Goal: Information Seeking & Learning: Learn about a topic

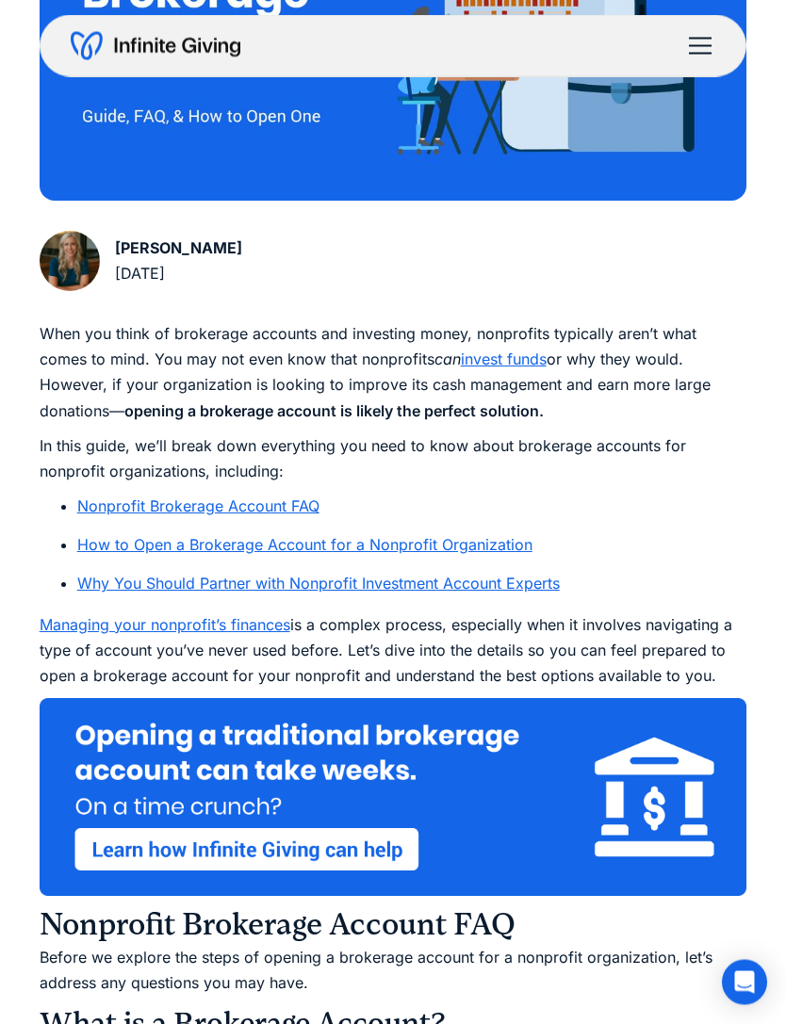
scroll to position [620, 0]
click at [500, 545] on link "How to Open a Brokerage Account for a Nonprofit Organization" at bounding box center [304, 544] width 455 height 19
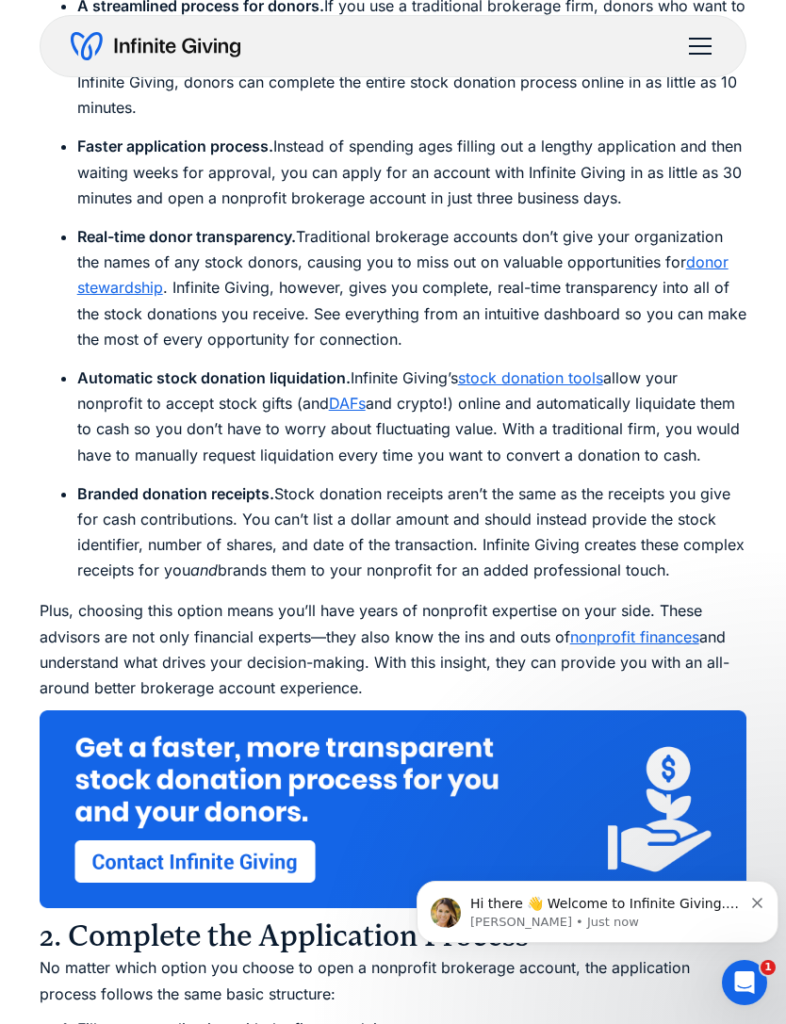
click at [761, 888] on div "Hi there 👋 Welcome to Infinite Giving. If you have any questions, just reply to…" at bounding box center [597, 912] width 362 height 62
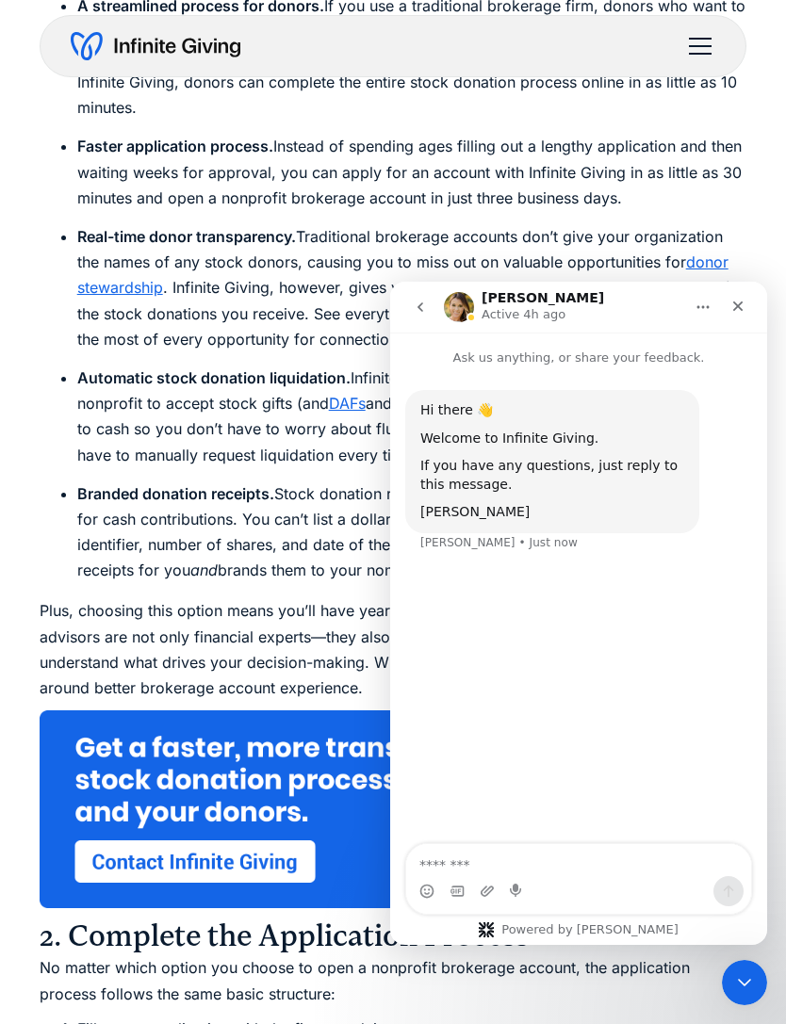
click at [739, 311] on icon "Close" at bounding box center [737, 306] width 15 height 15
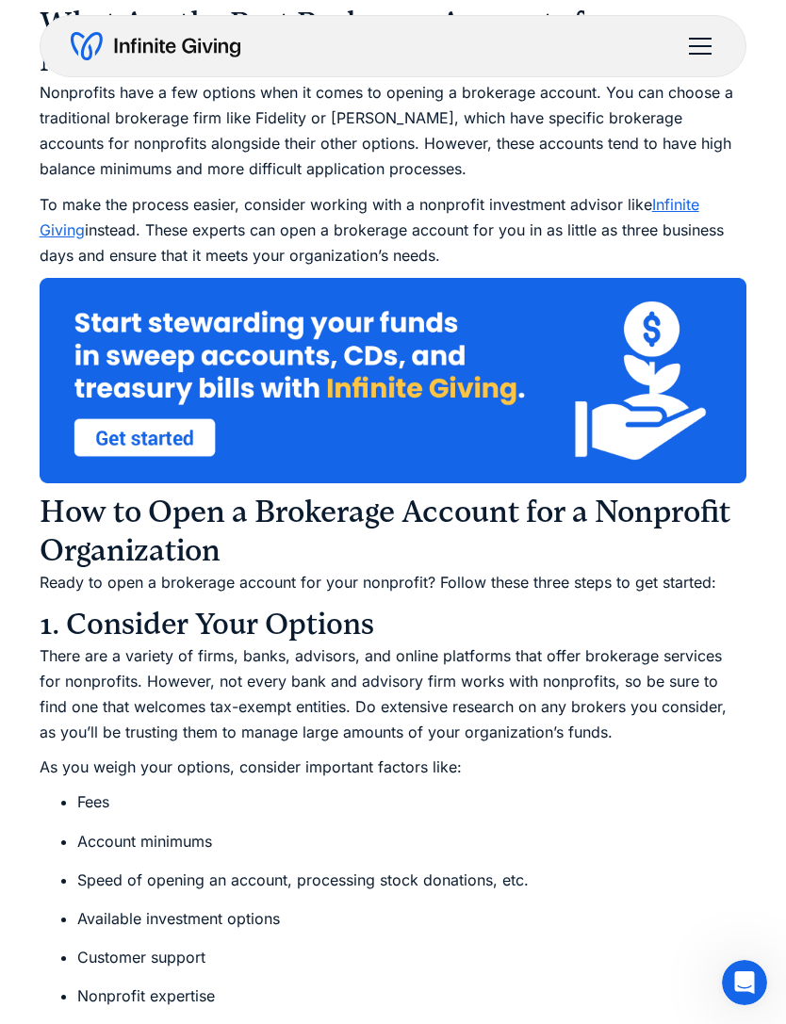
scroll to position [3671, 0]
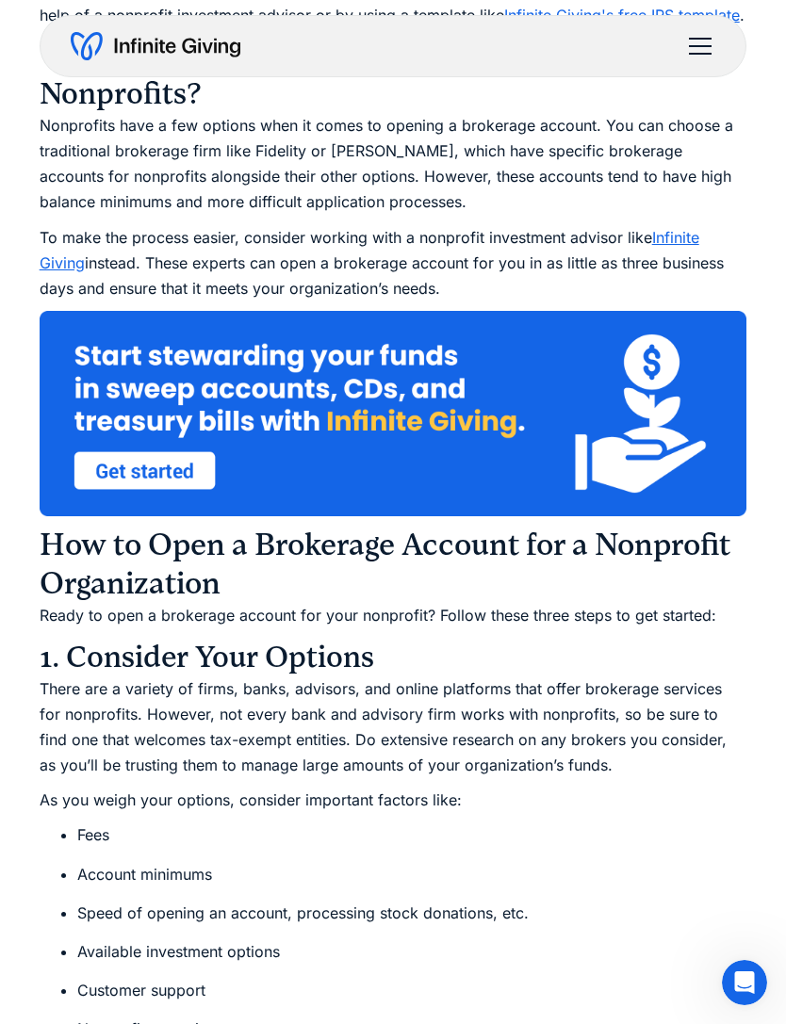
click at [697, 48] on div "menu" at bounding box center [699, 46] width 45 height 45
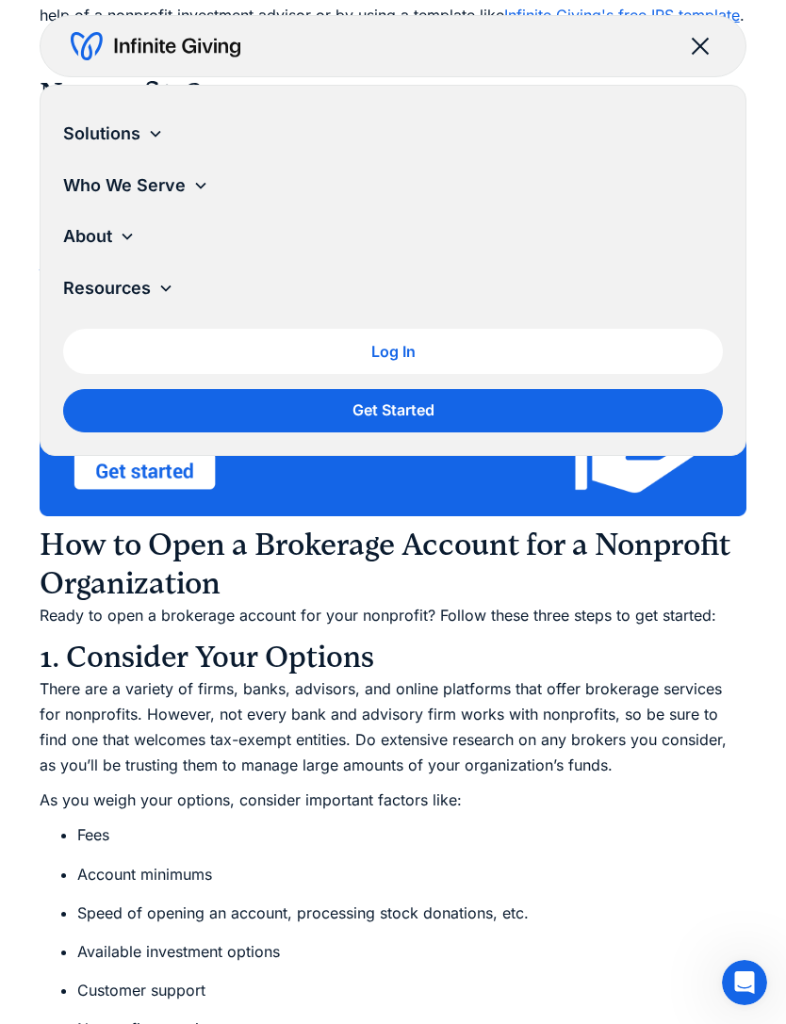
click at [142, 134] on div "Solutions" at bounding box center [393, 134] width 660 height 52
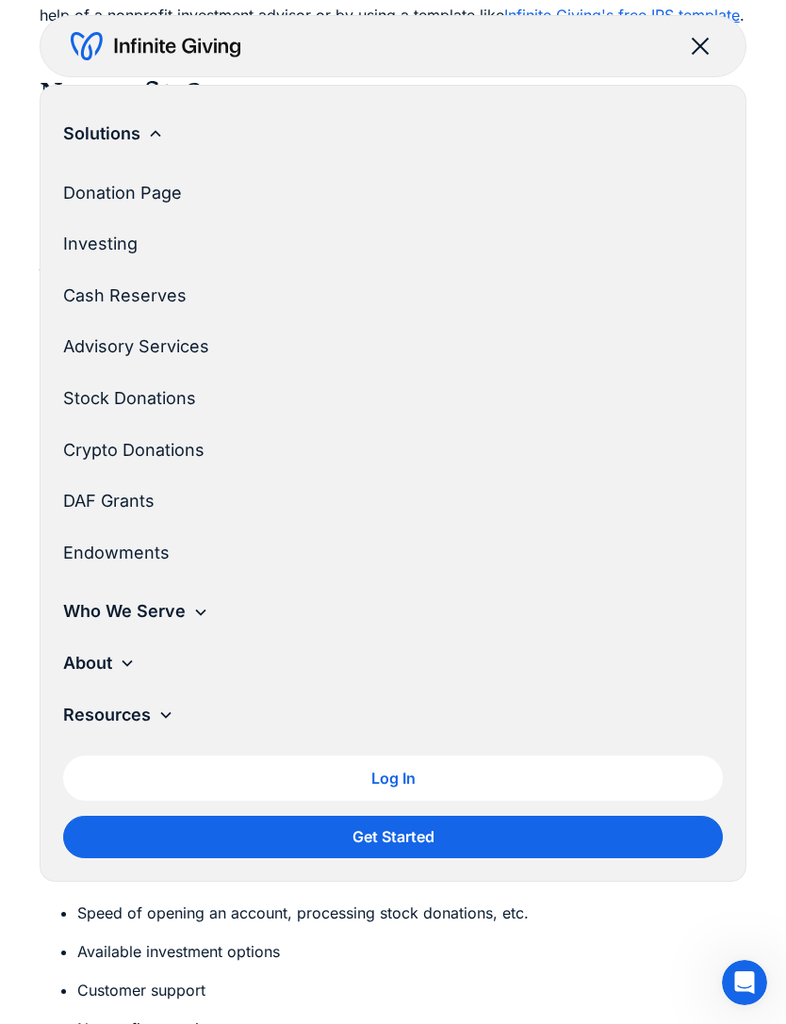
click at [126, 243] on link "Investing" at bounding box center [385, 245] width 645 height 52
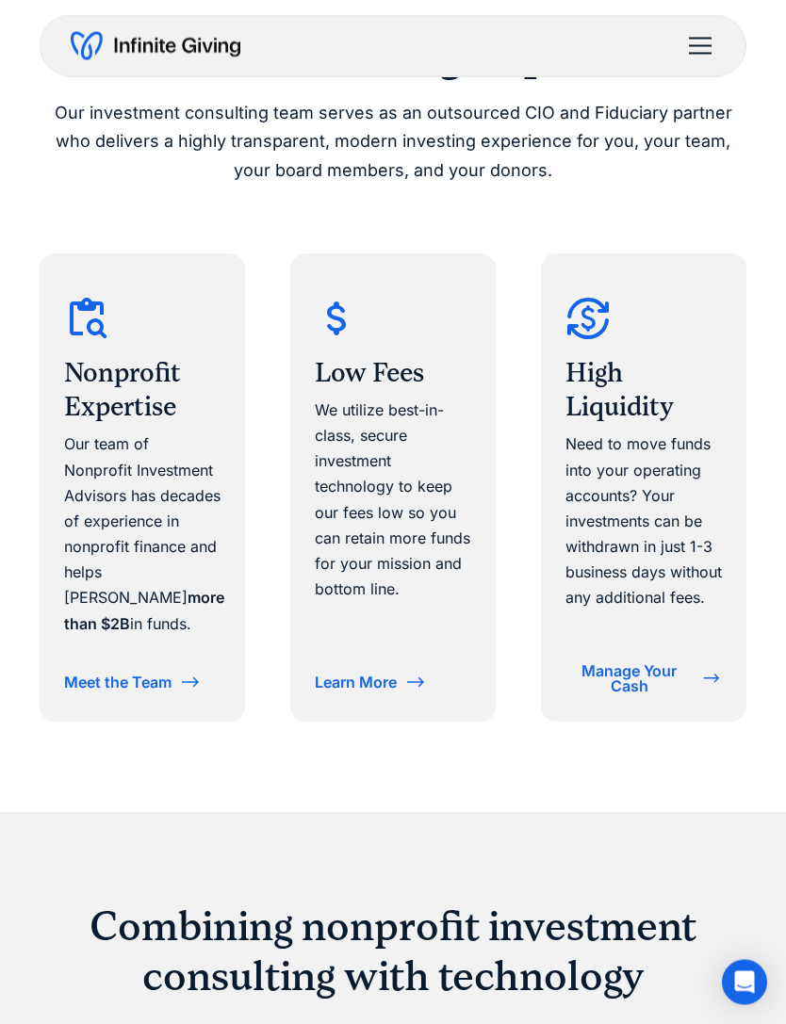
scroll to position [1278, 0]
click at [680, 782] on div "A better investing experience Our investment consulting team serves as an outso…" at bounding box center [394, 374] width 708 height 875
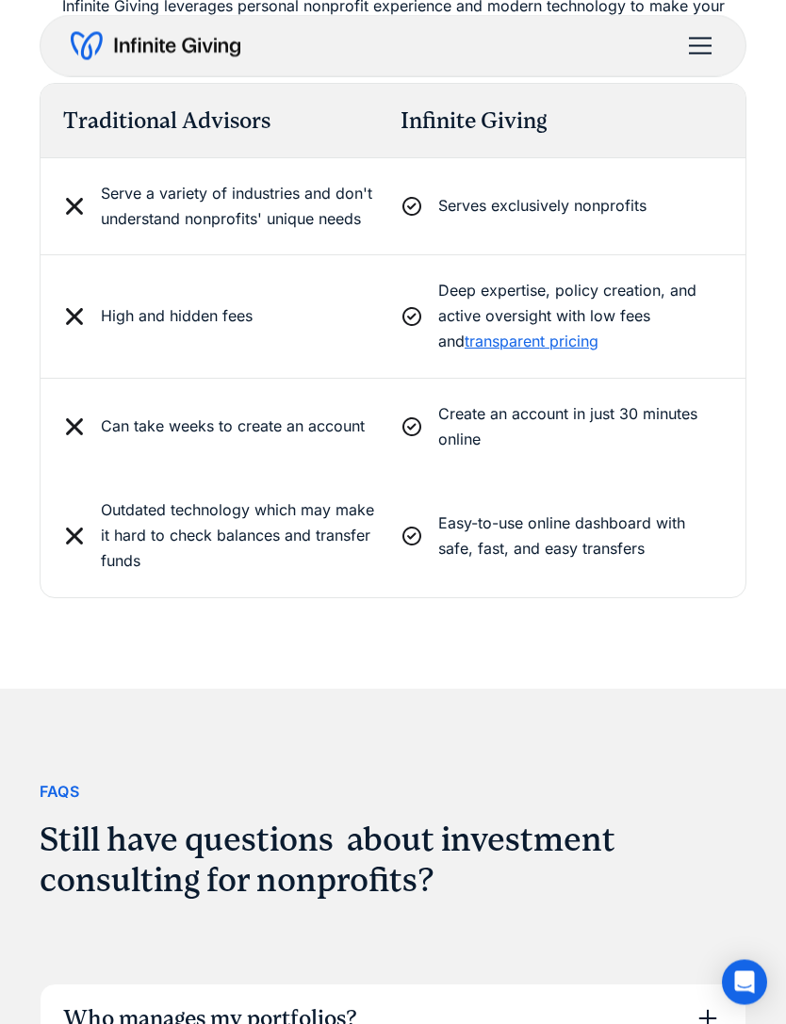
scroll to position [5842, 0]
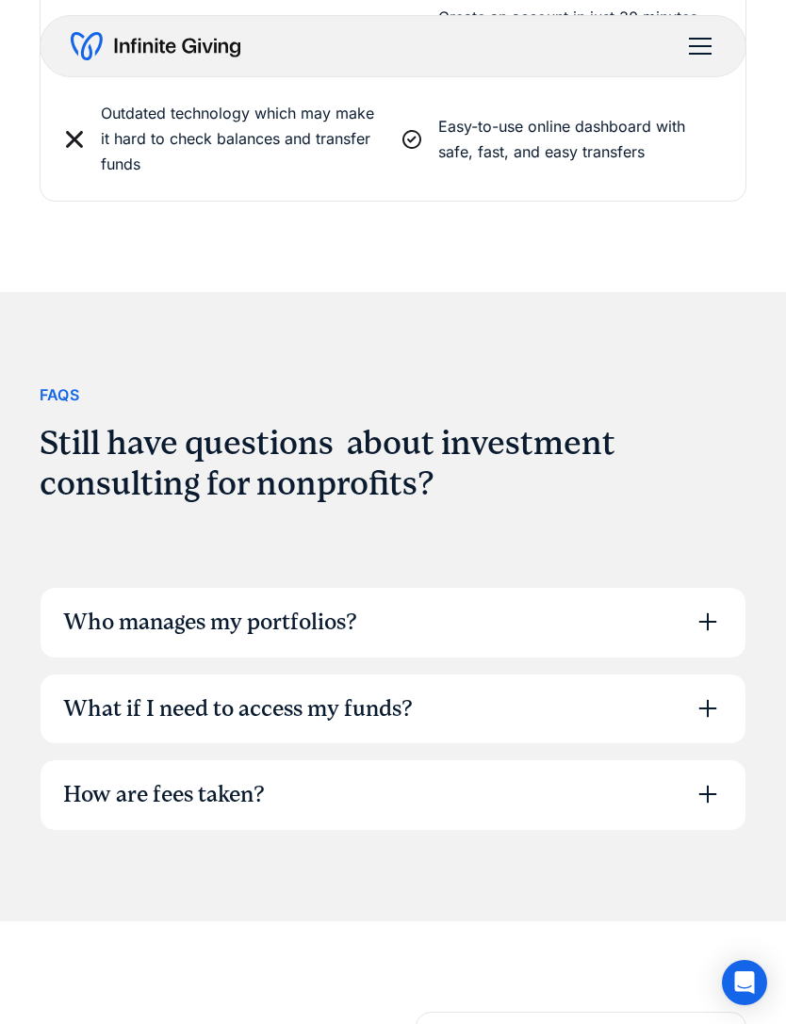
click at [695, 610] on icon at bounding box center [707, 622] width 30 height 30
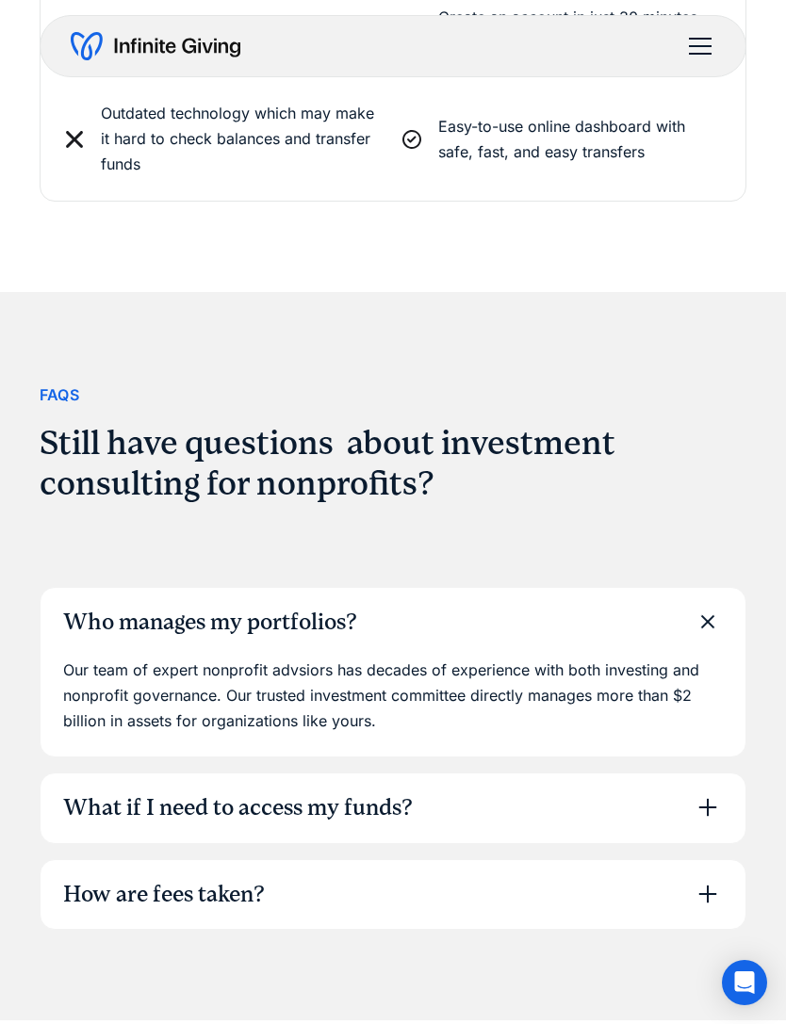
click at [704, 610] on icon at bounding box center [708, 621] width 42 height 42
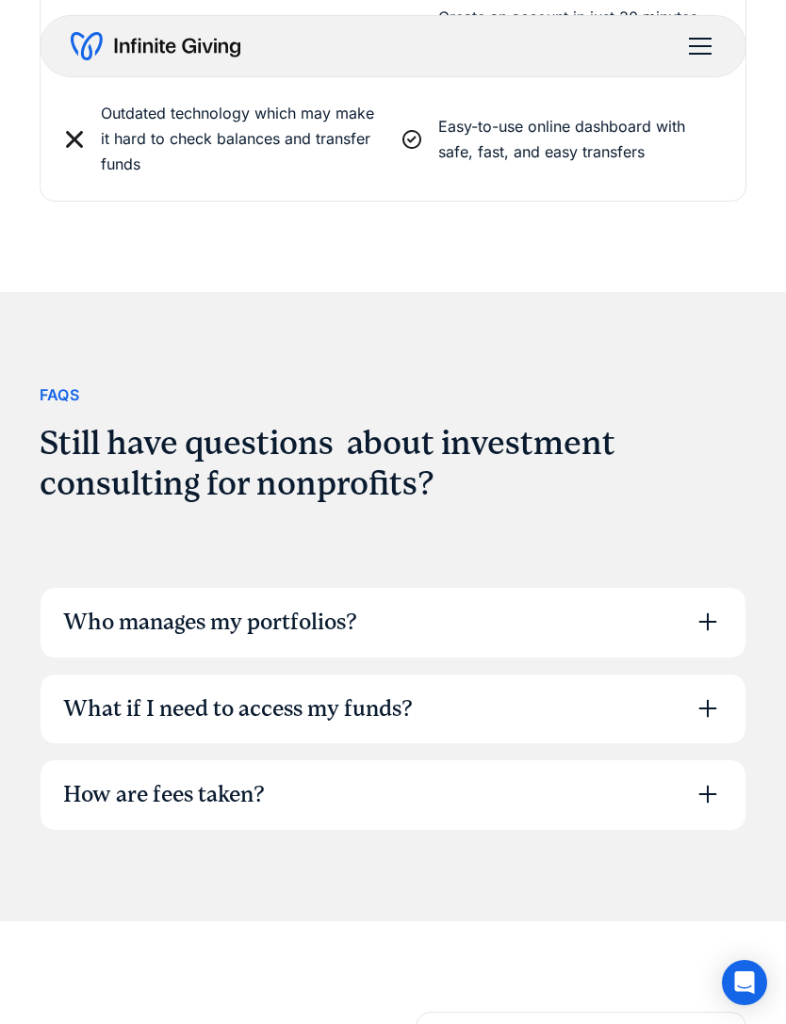
click at [699, 699] on icon at bounding box center [708, 708] width 18 height 18
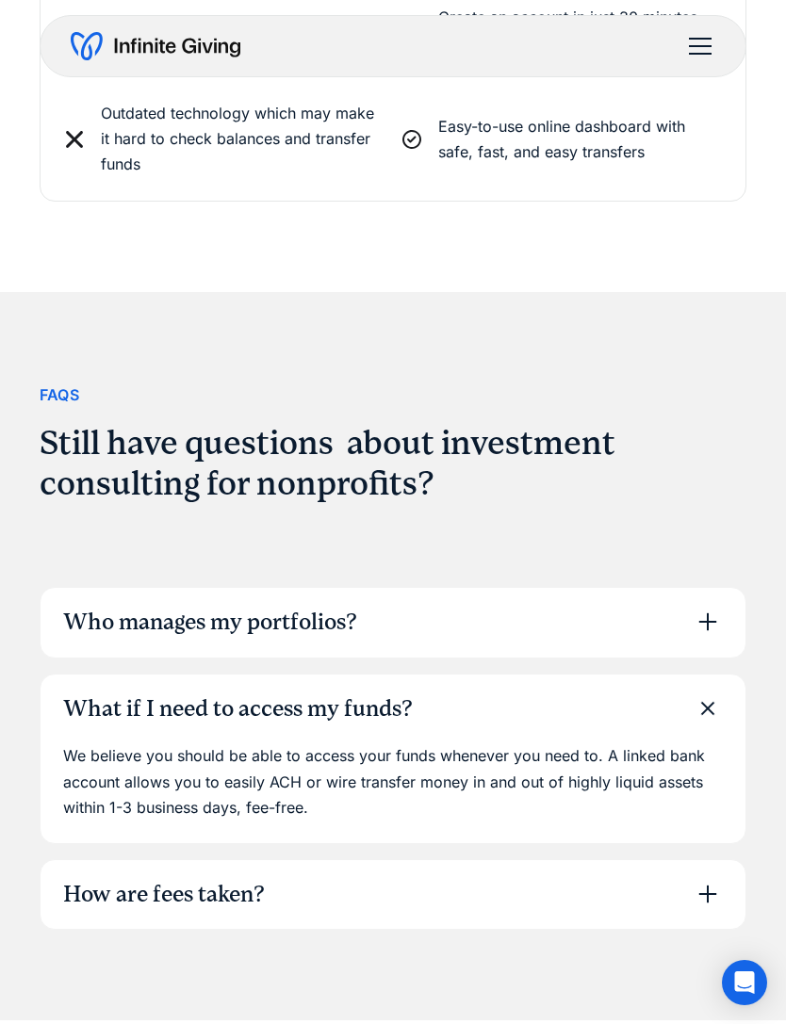
click at [699, 697] on icon at bounding box center [708, 708] width 42 height 42
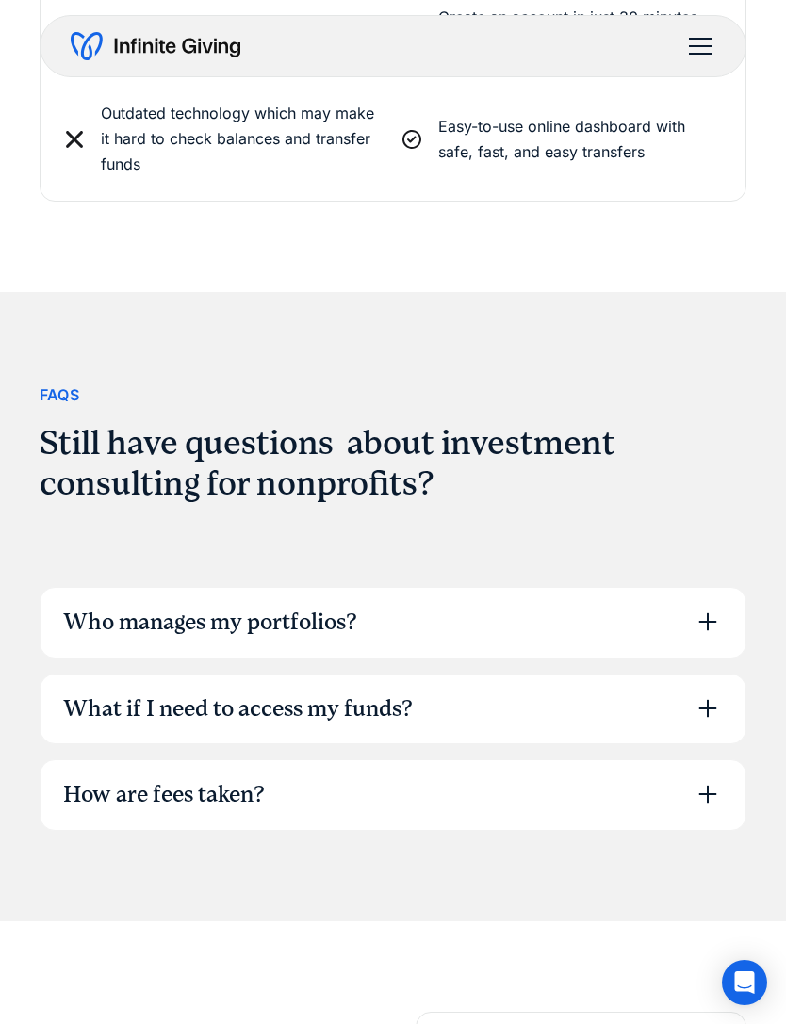
click at [715, 784] on icon at bounding box center [707, 794] width 30 height 30
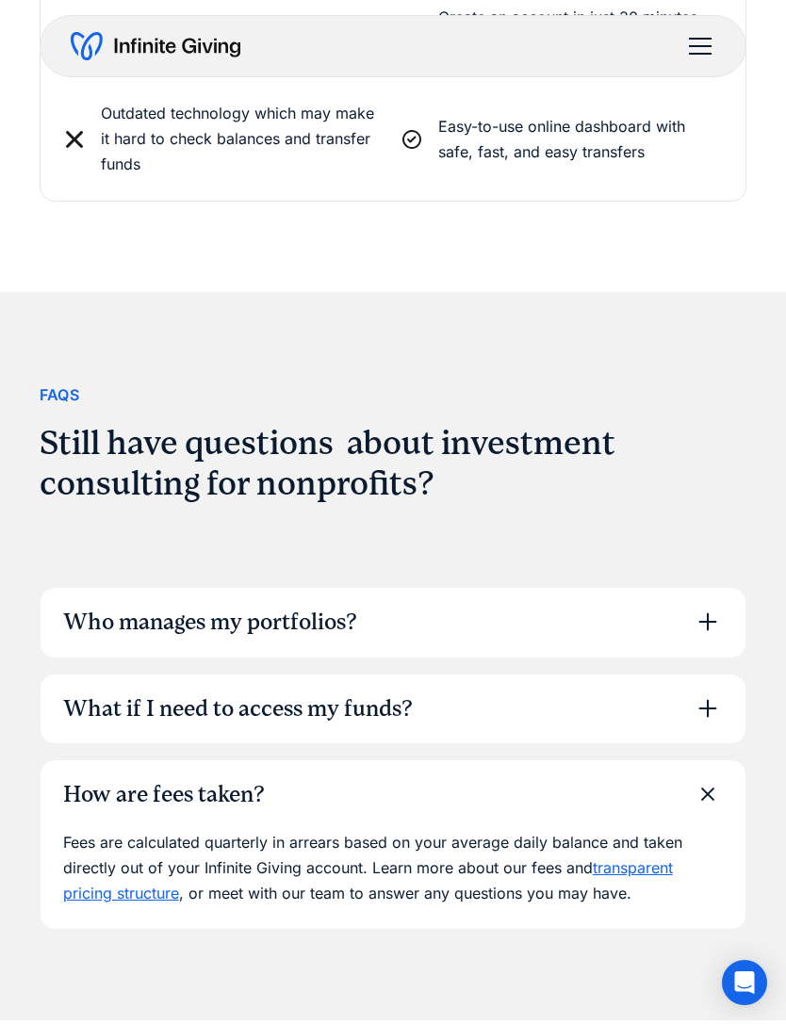
click at [701, 773] on icon at bounding box center [708, 794] width 42 height 42
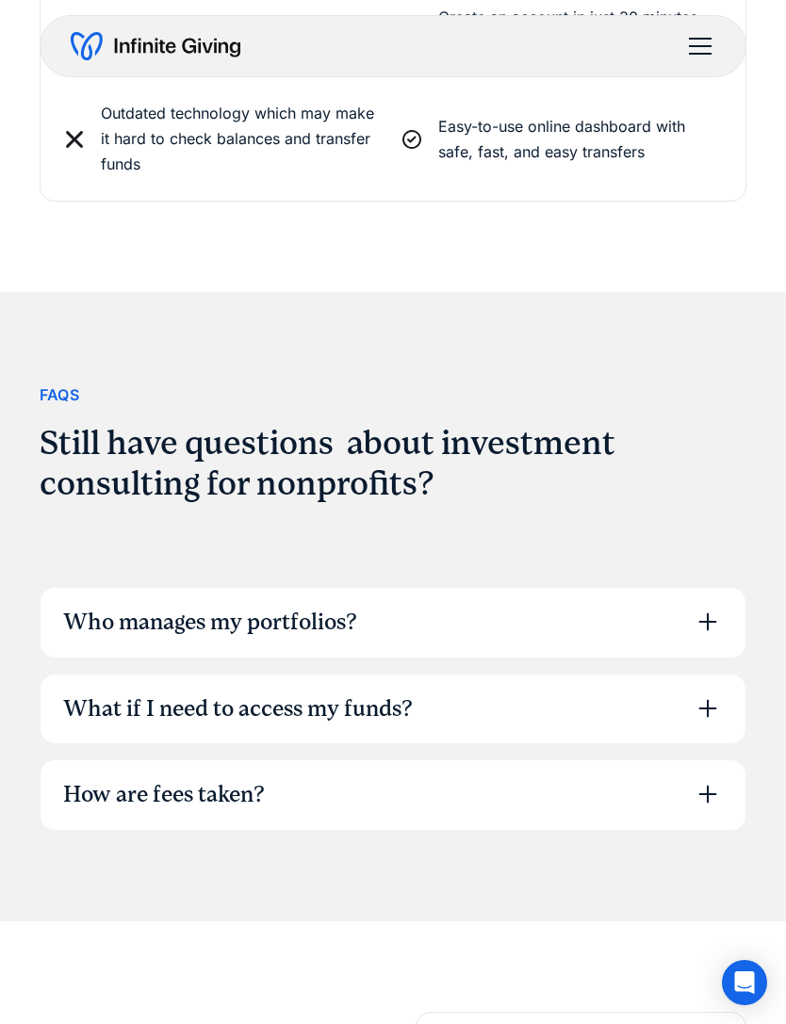
click at [696, 779] on icon at bounding box center [707, 794] width 30 height 30
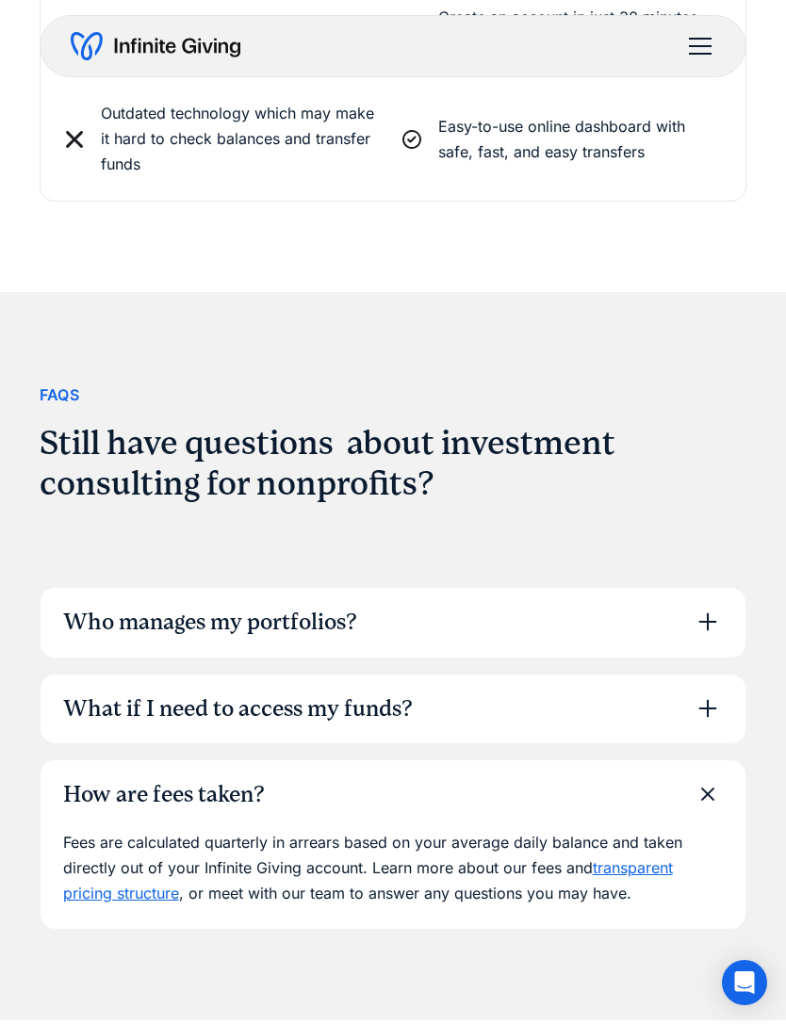
click at [650, 858] on link "transparent pricing structure" at bounding box center [368, 880] width 610 height 44
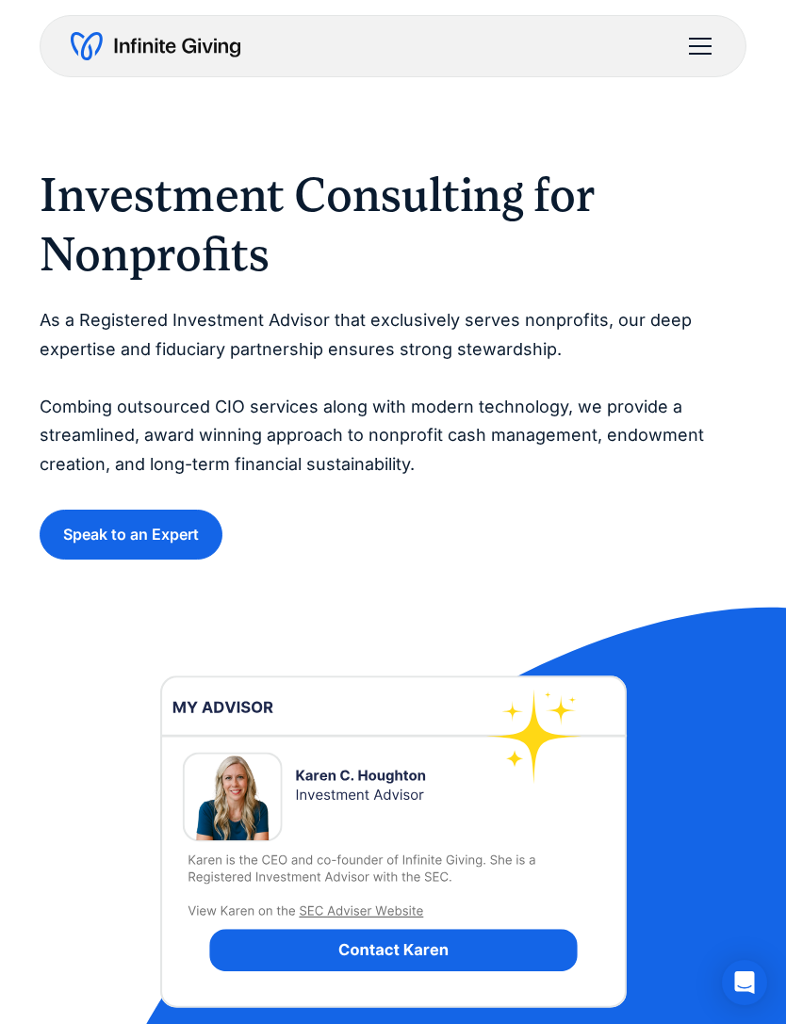
scroll to position [5902, 0]
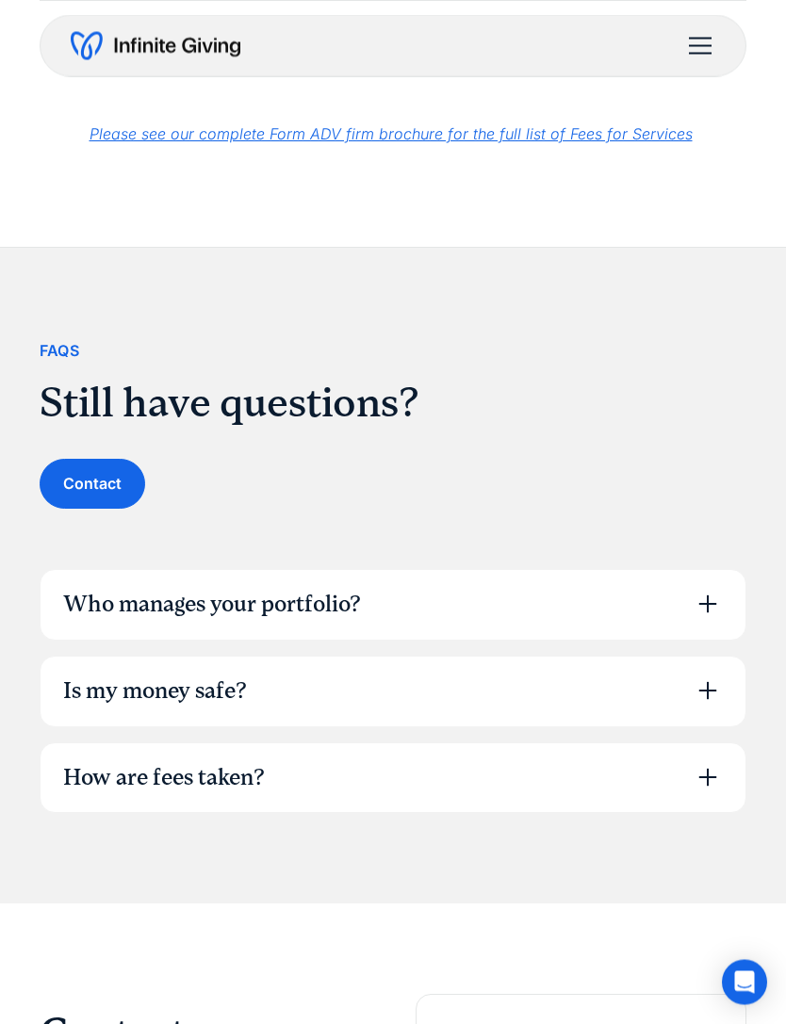
scroll to position [1285, 0]
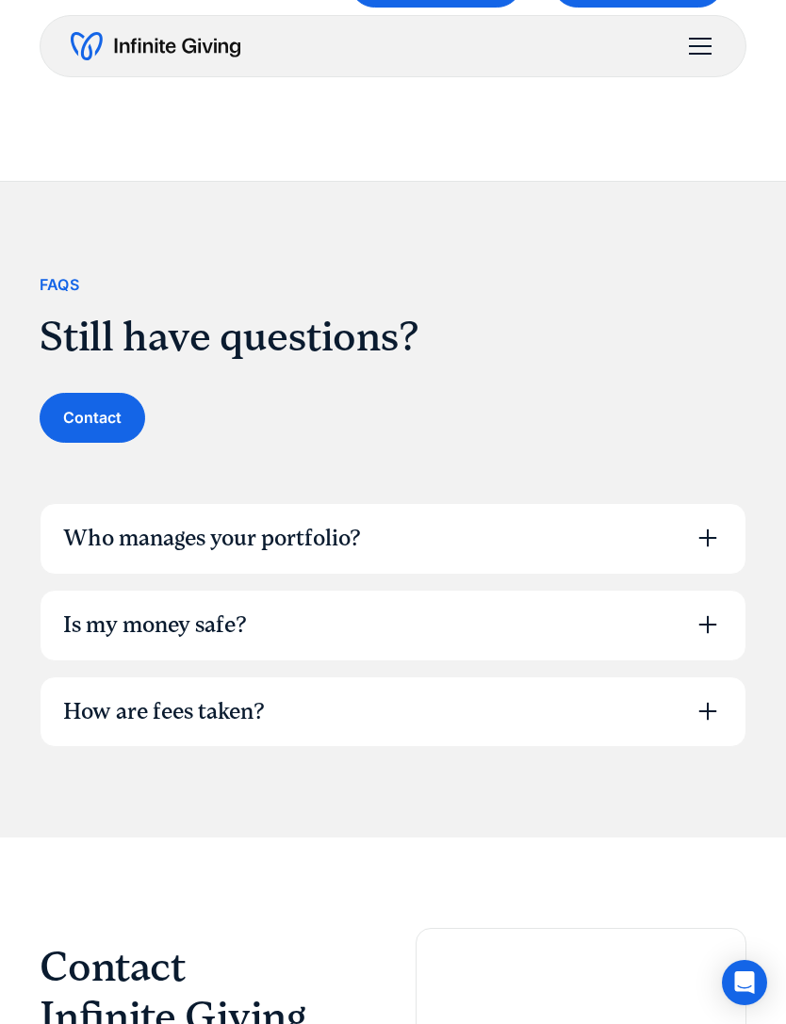
click at [683, 641] on div "Is my money safe?" at bounding box center [394, 626] width 706 height 70
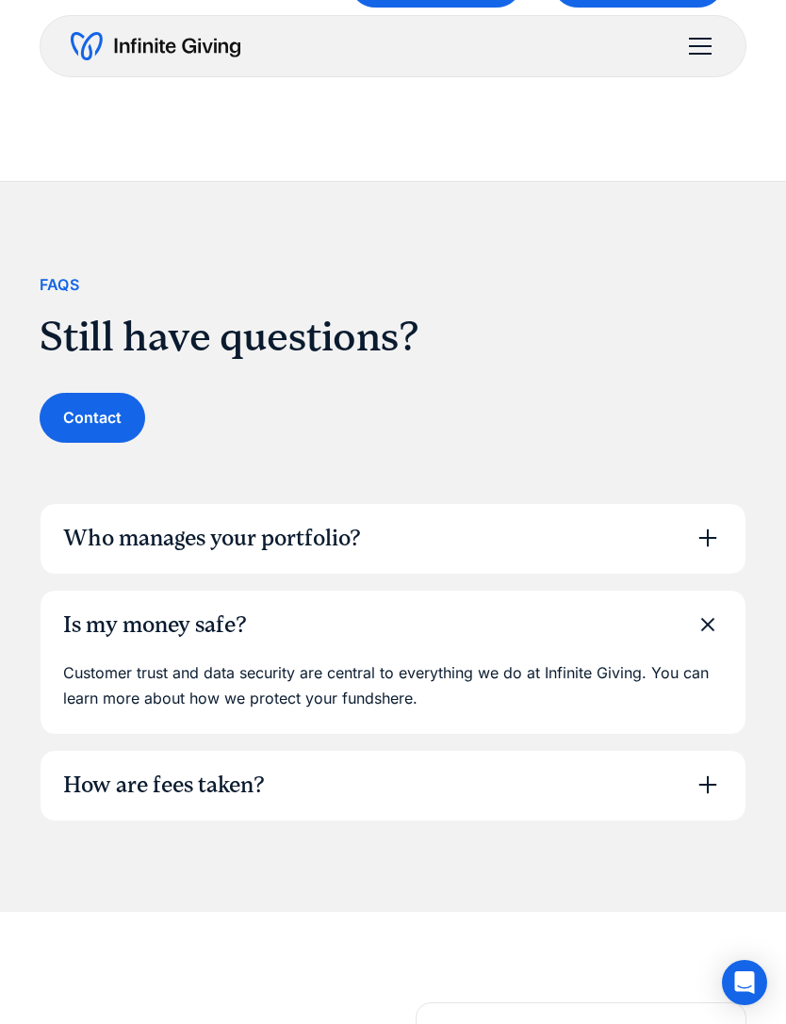
click at [685, 618] on div "Is my money safe?" at bounding box center [394, 626] width 706 height 70
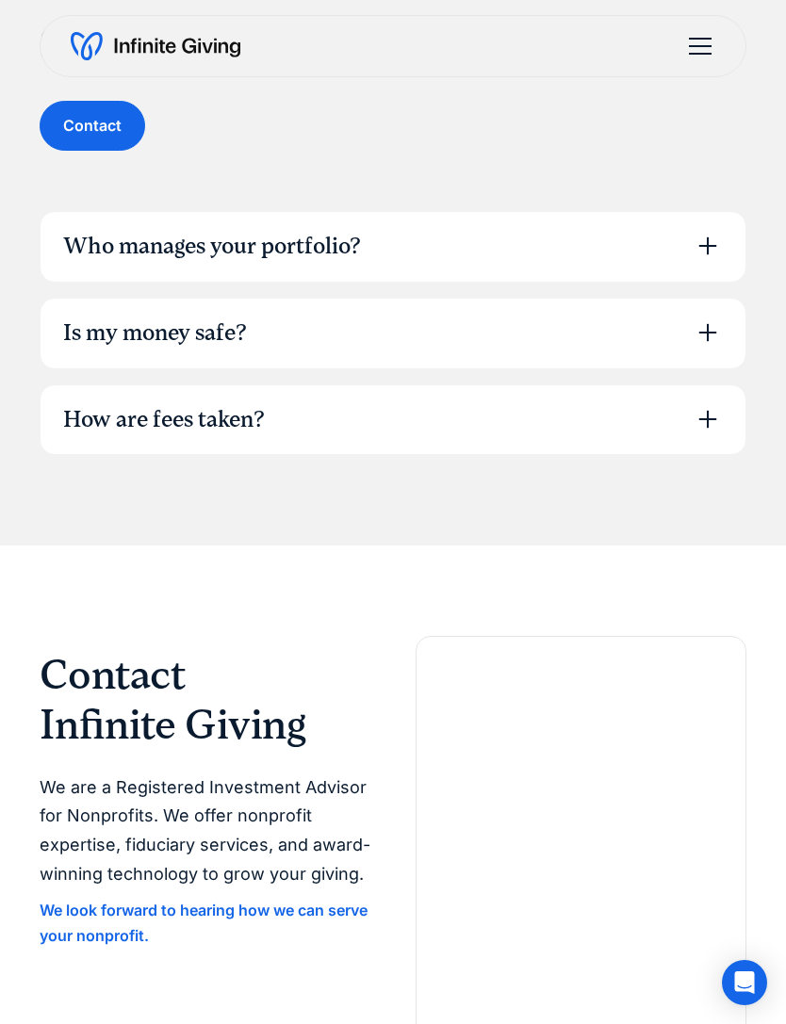
scroll to position [1562, 0]
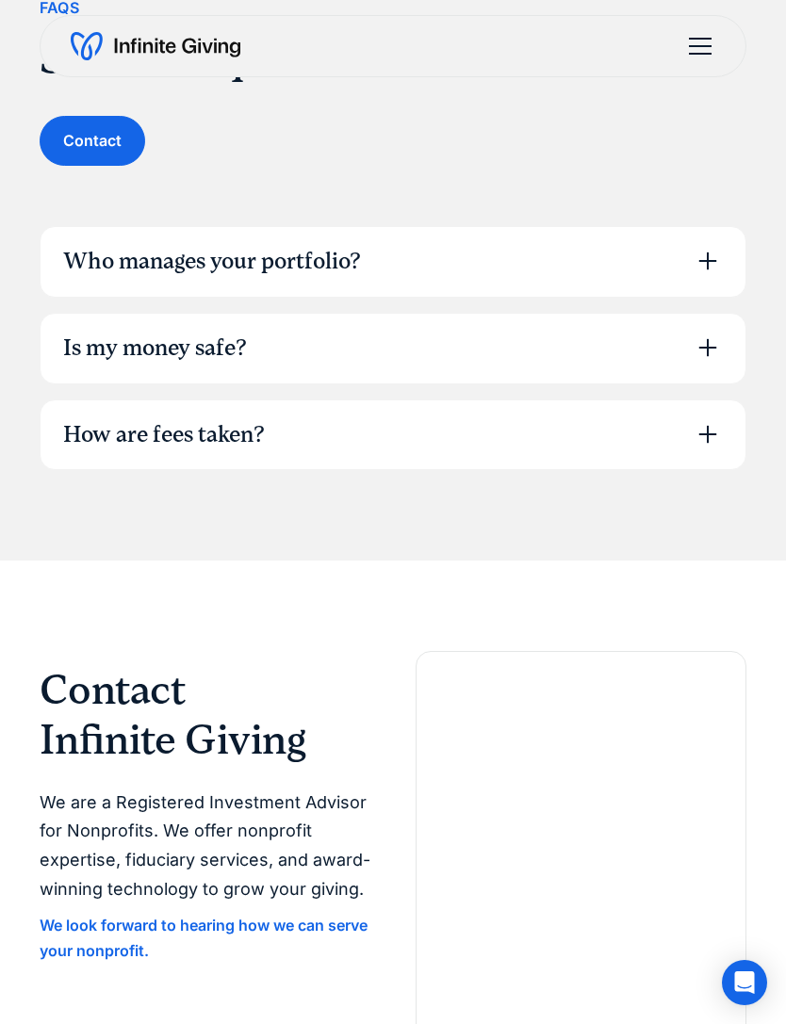
click at [708, 428] on icon at bounding box center [708, 434] width 18 height 18
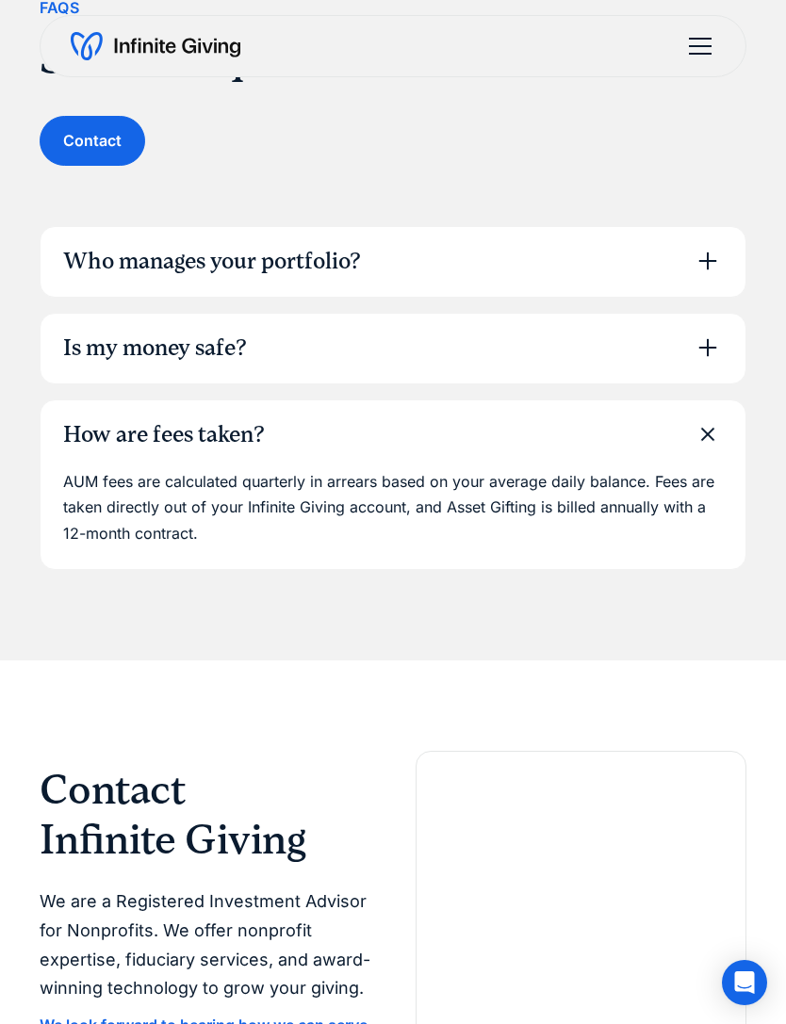
click at [697, 404] on div "How are fees taken?" at bounding box center [394, 435] width 706 height 70
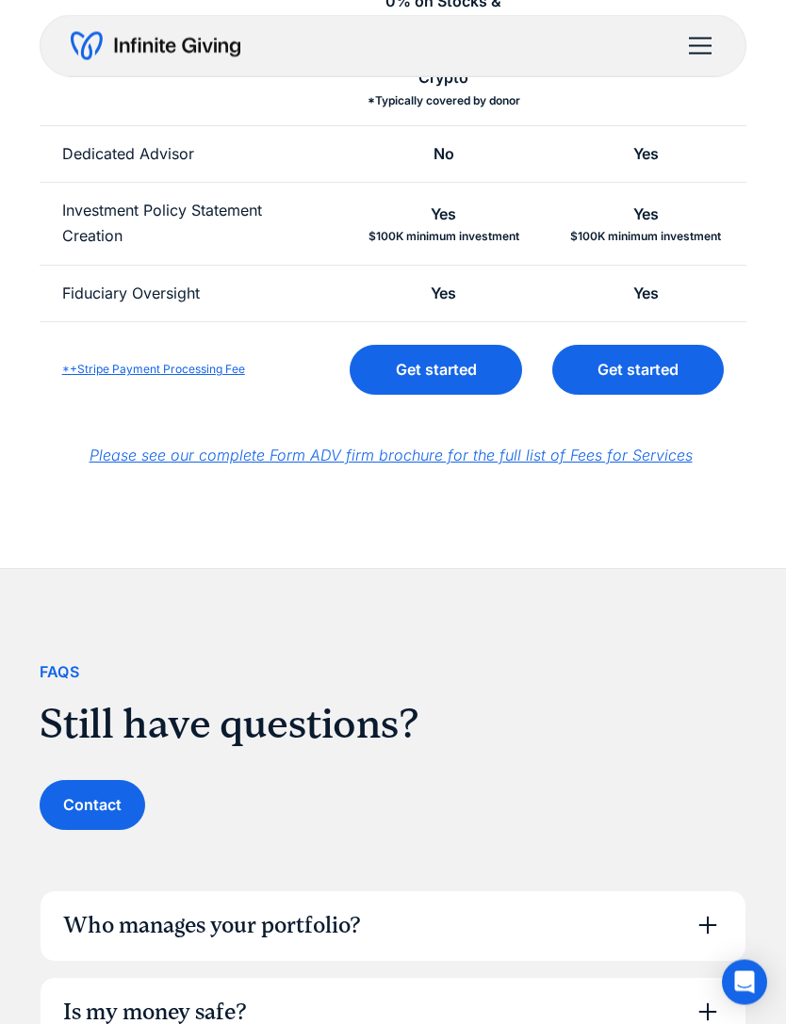
scroll to position [802, 0]
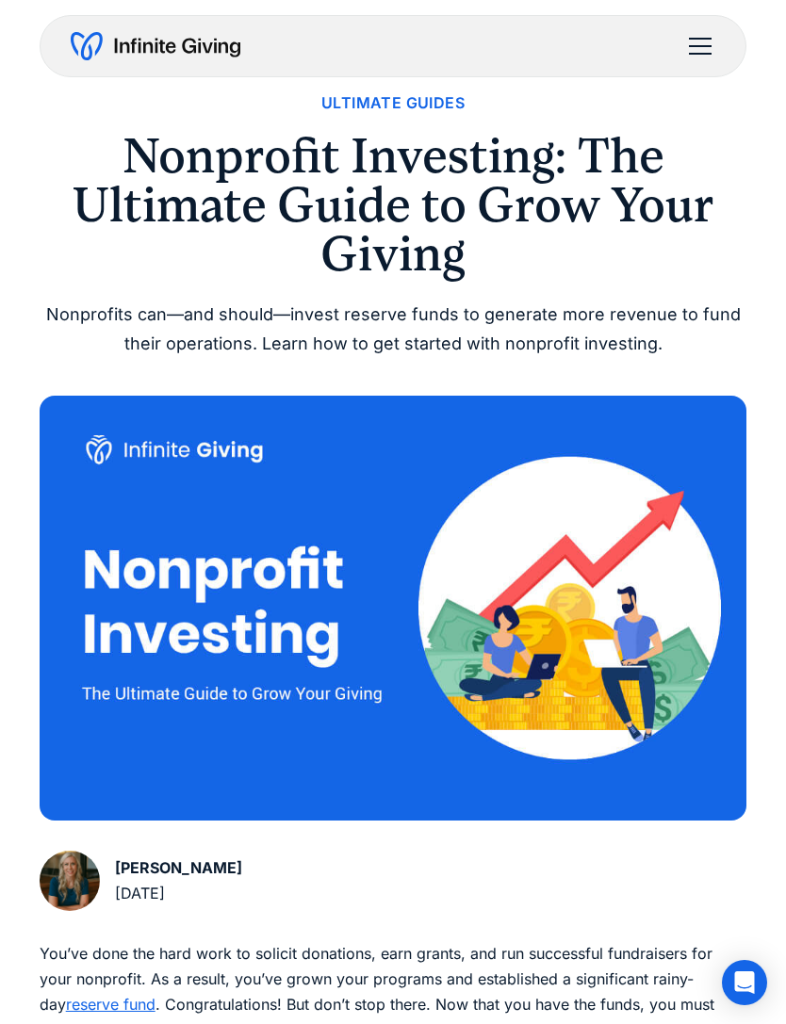
click at [696, 32] on div "menu" at bounding box center [699, 46] width 45 height 45
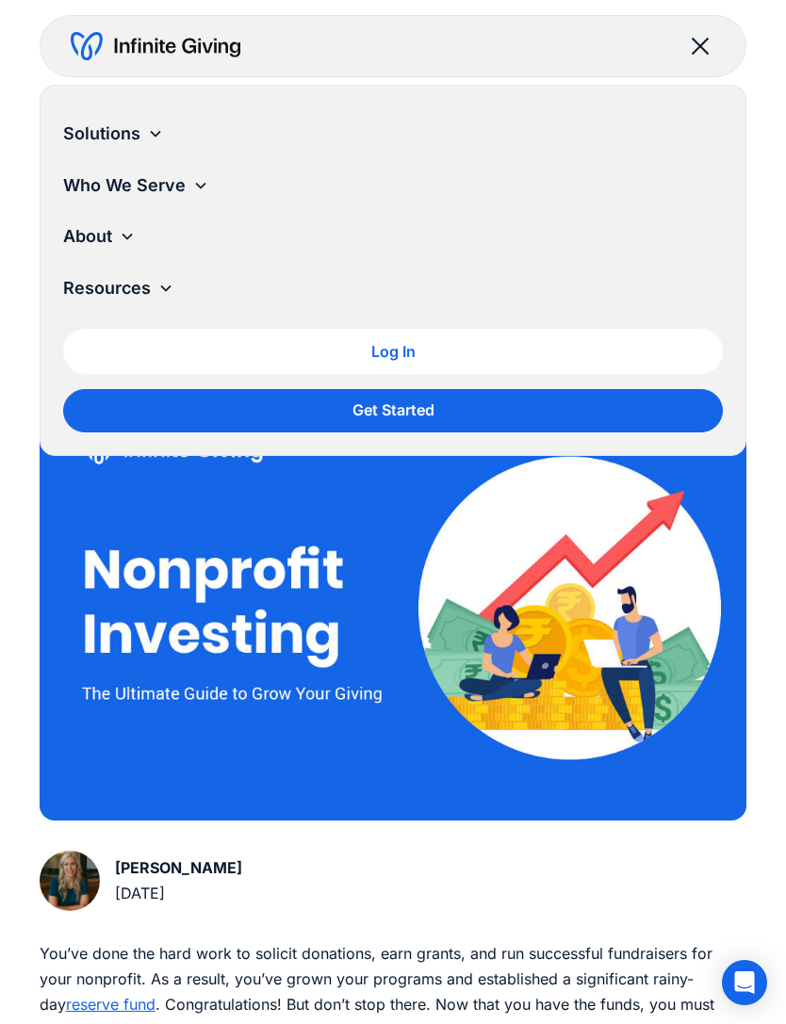
click at [171, 170] on div "Who We Serve" at bounding box center [393, 186] width 660 height 52
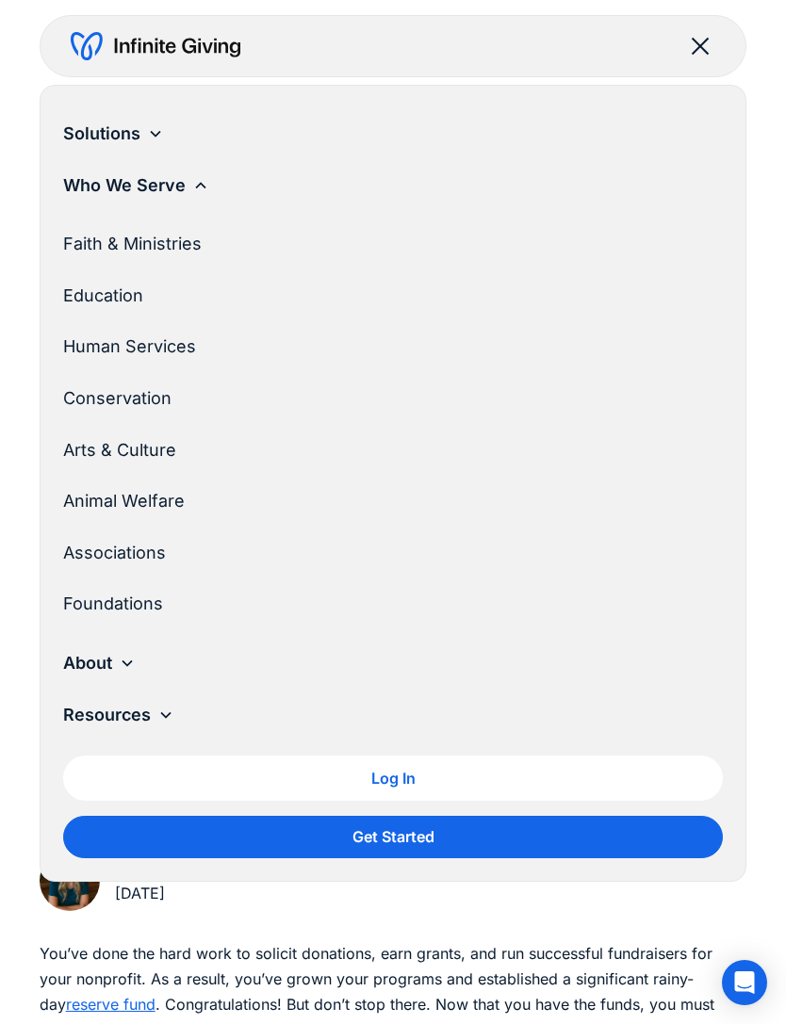
click at [191, 195] on div "Who We Serve" at bounding box center [393, 186] width 660 height 52
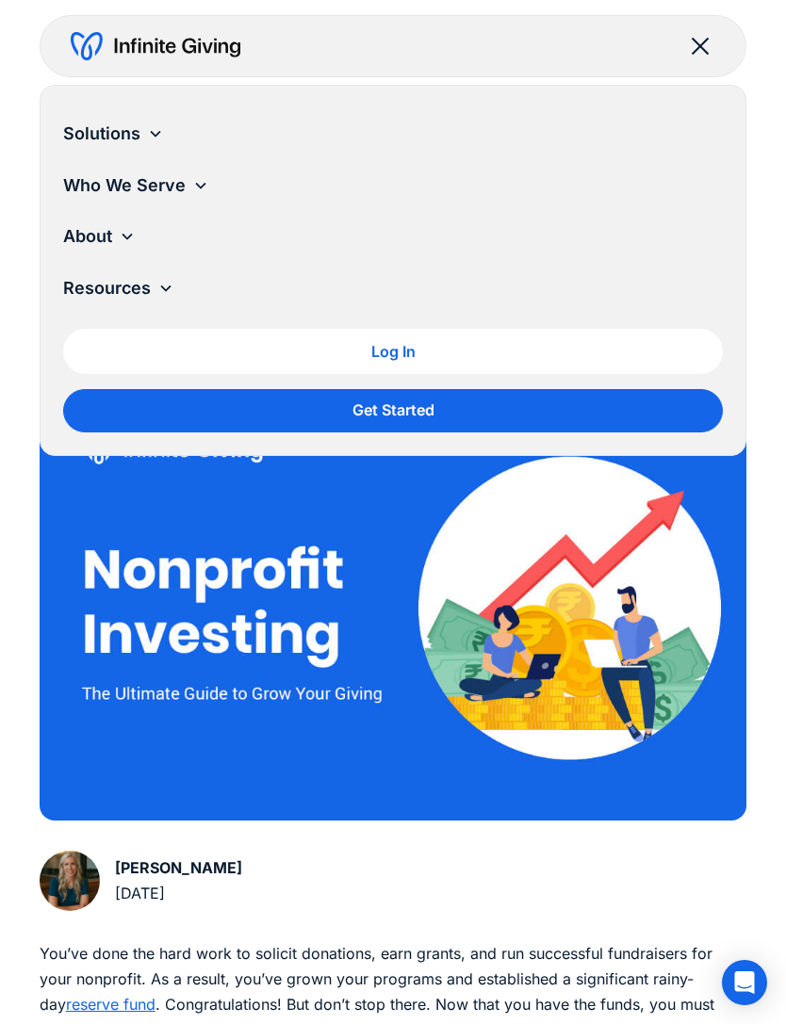
click at [159, 121] on div "Solutions" at bounding box center [393, 134] width 660 height 52
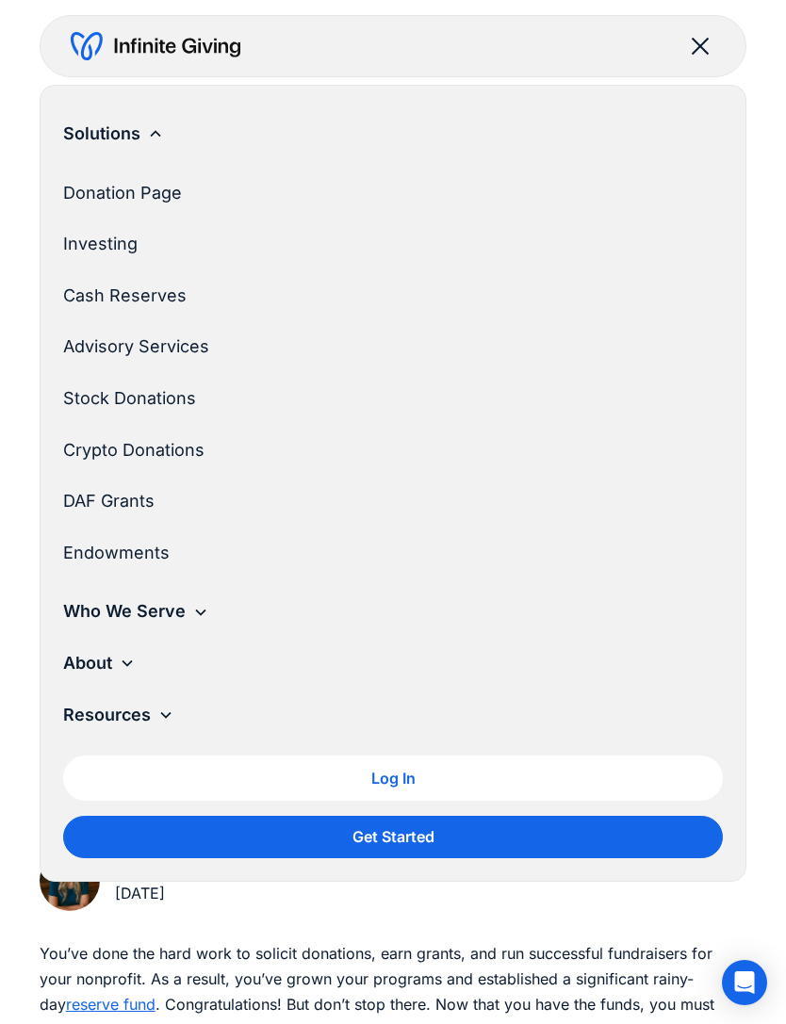
click at [120, 246] on link "Investing" at bounding box center [385, 245] width 645 height 52
